Goal: Task Accomplishment & Management: Complete application form

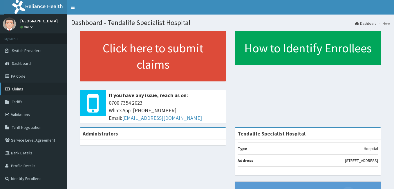
click at [17, 91] on span "Claims" at bounding box center [17, 88] width 11 height 5
click at [18, 90] on span "Claims" at bounding box center [17, 88] width 11 height 5
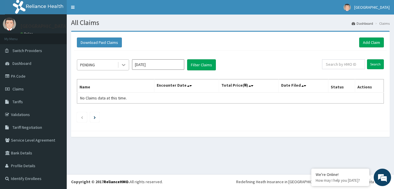
click at [124, 64] on icon at bounding box center [124, 65] width 6 height 6
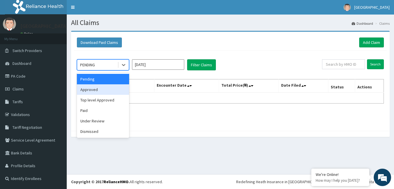
click at [95, 87] on div "Approved" at bounding box center [103, 89] width 52 height 10
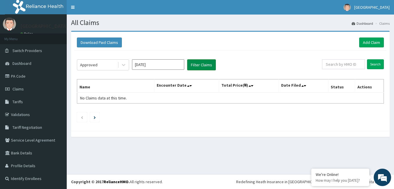
click at [195, 65] on button "Filter Claims" at bounding box center [201, 64] width 29 height 11
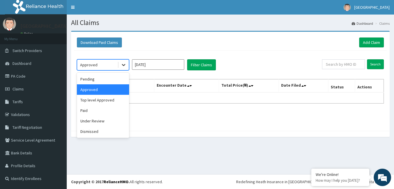
click at [122, 63] on icon at bounding box center [124, 65] width 6 height 6
click at [100, 79] on div "Pending" at bounding box center [103, 79] width 52 height 10
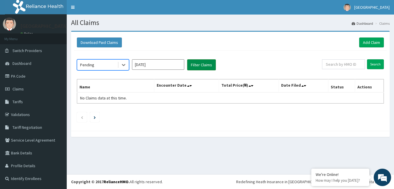
click at [198, 64] on button "Filter Claims" at bounding box center [201, 64] width 29 height 11
click at [202, 65] on button "Filter Claims" at bounding box center [201, 64] width 29 height 11
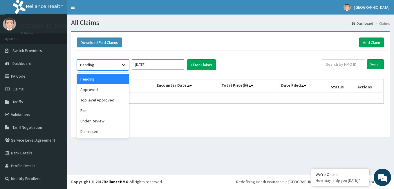
click at [123, 64] on icon at bounding box center [124, 65] width 6 height 6
click at [107, 108] on div "Paid" at bounding box center [103, 110] width 52 height 10
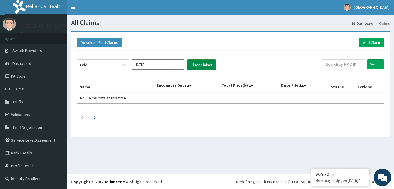
click at [209, 67] on button "Filter Claims" at bounding box center [201, 64] width 29 height 11
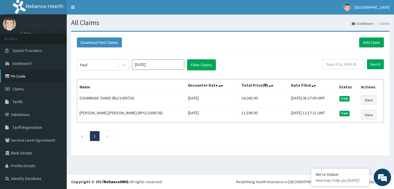
click at [33, 79] on link "PA Code" at bounding box center [33, 76] width 67 height 13
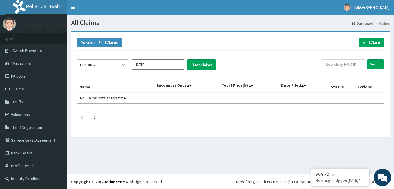
click at [121, 65] on icon at bounding box center [124, 65] width 6 height 6
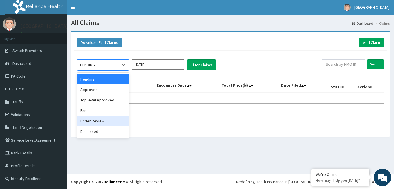
click at [99, 119] on div "Under Review" at bounding box center [103, 120] width 52 height 10
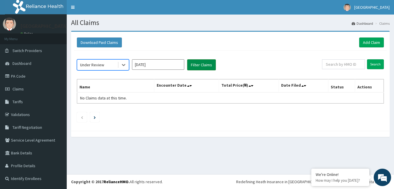
click at [199, 65] on button "Filter Claims" at bounding box center [201, 64] width 29 height 11
click at [124, 64] on icon at bounding box center [124, 65] width 6 height 6
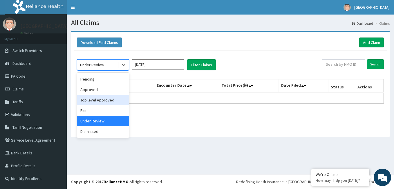
click at [100, 98] on div "Top level Approved" at bounding box center [103, 100] width 52 height 10
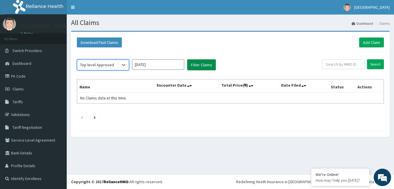
click at [200, 61] on button "Filter Claims" at bounding box center [201, 64] width 29 height 11
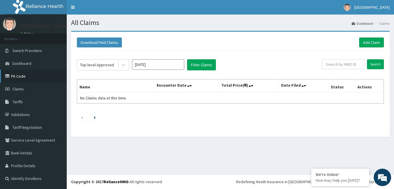
click at [32, 75] on link "PA Code" at bounding box center [33, 76] width 67 height 13
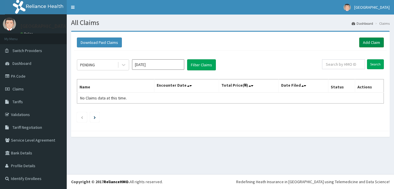
click at [372, 41] on link "Add Claim" at bounding box center [371, 42] width 25 height 10
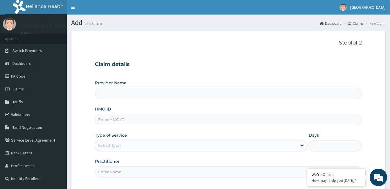
click at [99, 122] on input "HMO ID" at bounding box center [228, 119] width 267 height 11
type input "ohy"
type input "Tendalife Specialist Hospital"
type input "oht/12771/a"
click at [117, 148] on div "Select type" at bounding box center [109, 145] width 22 height 6
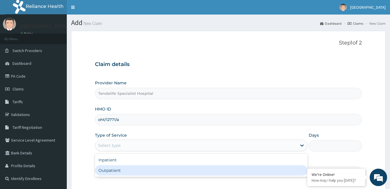
click at [113, 168] on div "Outpatient" at bounding box center [201, 170] width 212 height 10
type input "1"
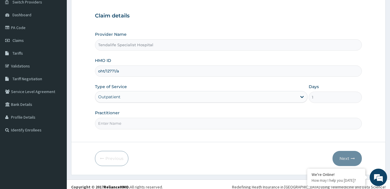
scroll to position [54, 0]
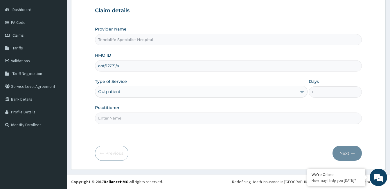
click at [114, 119] on input "Practitioner" at bounding box center [228, 117] width 267 height 11
type input "[PERSON_NAME]"
click at [347, 151] on button "Next" at bounding box center [346, 152] width 29 height 15
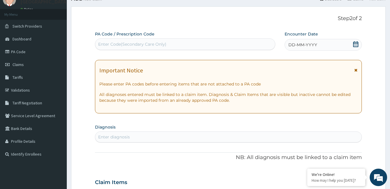
scroll to position [19, 0]
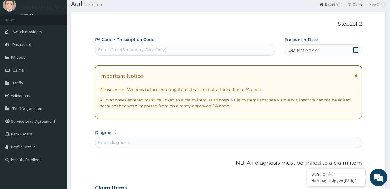
click at [116, 48] on div "Enter Code(Secondary Care Only)" at bounding box center [132, 50] width 68 height 6
paste input "PA/31A62D"
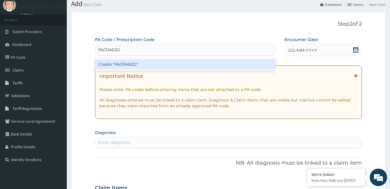
type input "PA/31A62D"
click at [119, 63] on div "Create "PA/31A62D"" at bounding box center [185, 64] width 180 height 10
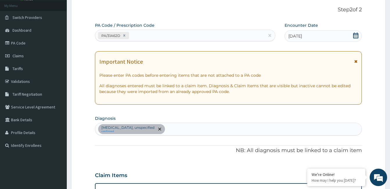
scroll to position [19, 0]
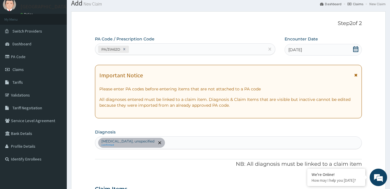
click at [152, 50] on div "PA/31A62D" at bounding box center [179, 49] width 169 height 10
paste input "PA/A9E7E4"
type input "PA/A9E7E4"
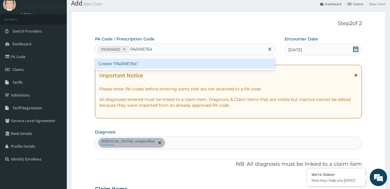
click at [138, 61] on div "Create "PA/A9E7E4"" at bounding box center [185, 63] width 180 height 10
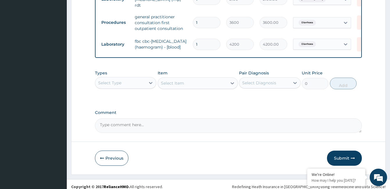
scroll to position [377, 0]
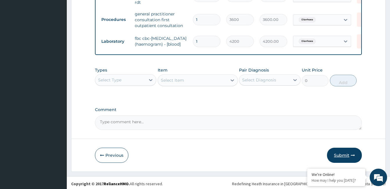
click at [343, 150] on button "Submit" at bounding box center [344, 154] width 35 height 15
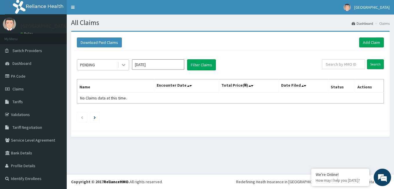
click at [122, 65] on icon at bounding box center [123, 65] width 3 height 2
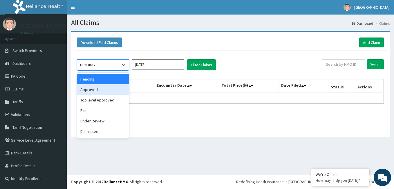
click at [104, 86] on div "Approved" at bounding box center [103, 89] width 52 height 10
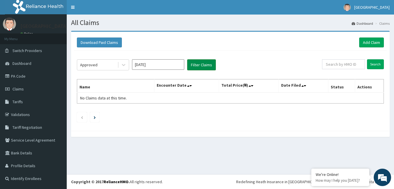
click at [194, 67] on button "Filter Claims" at bounding box center [201, 64] width 29 height 11
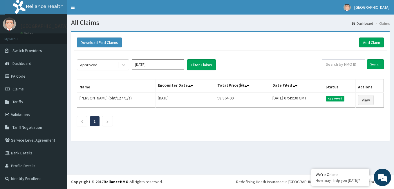
click at [220, 4] on nav "Toggle navigation Tendalife Hospital Tendalife Hospital - tendalifemedicalservi…" at bounding box center [230, 7] width 327 height 15
